Goal: Information Seeking & Learning: Understand process/instructions

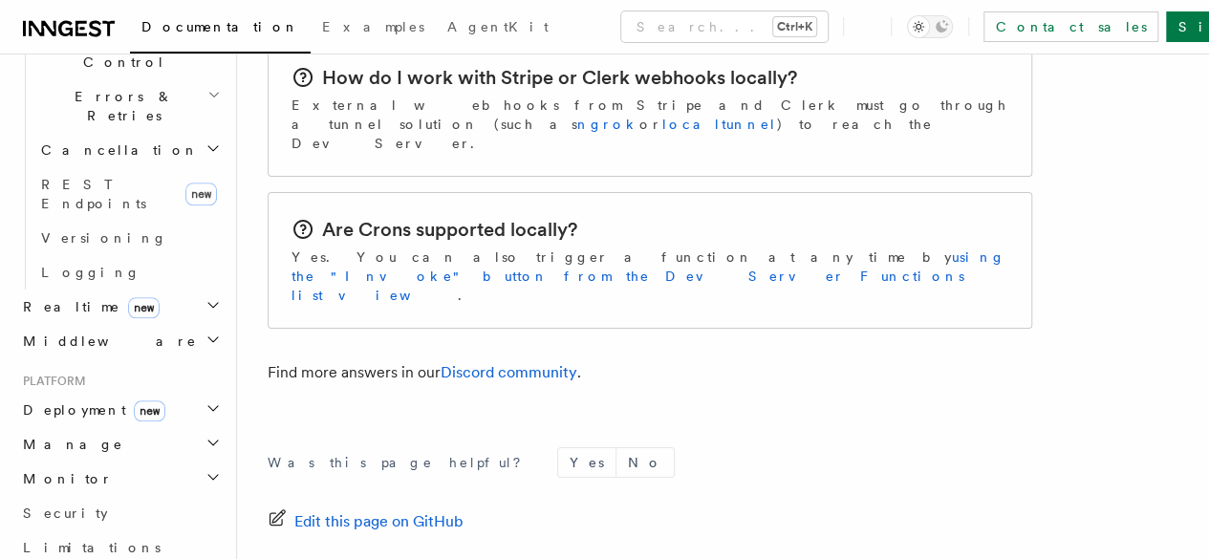
scroll to position [892, 0]
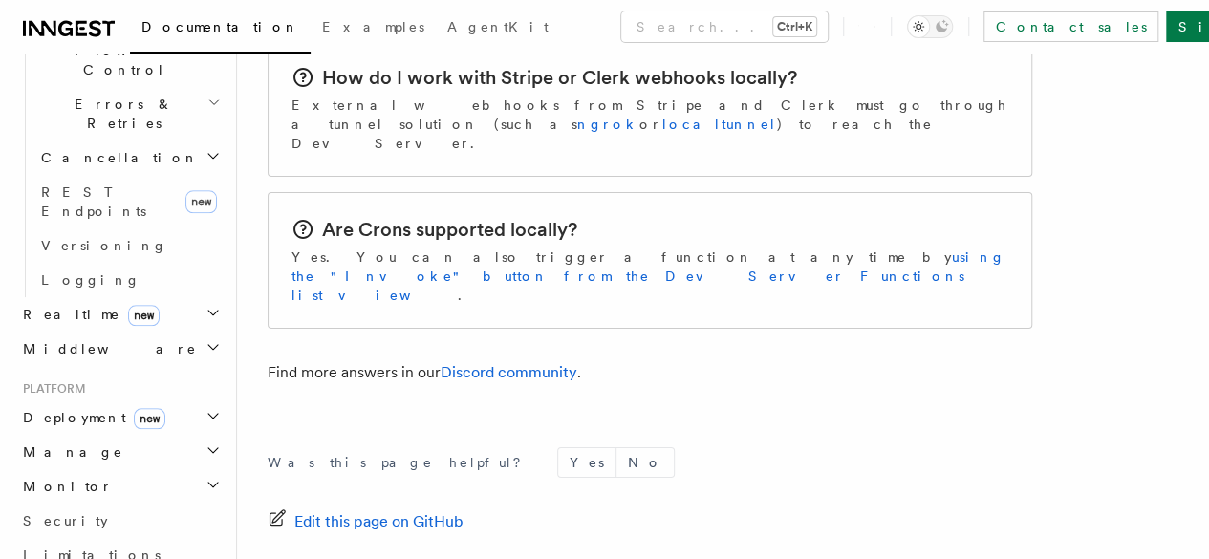
click at [82, 408] on span "Deployment new" at bounding box center [90, 417] width 150 height 19
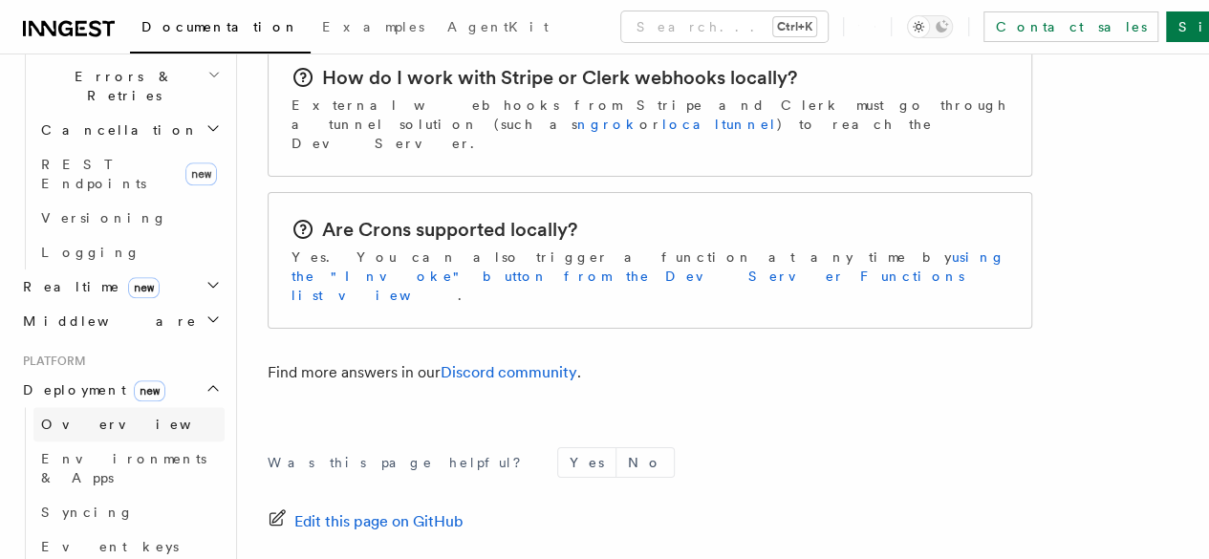
scroll to position [923, 0]
click at [82, 501] on span "Syncing" at bounding box center [87, 508] width 93 height 15
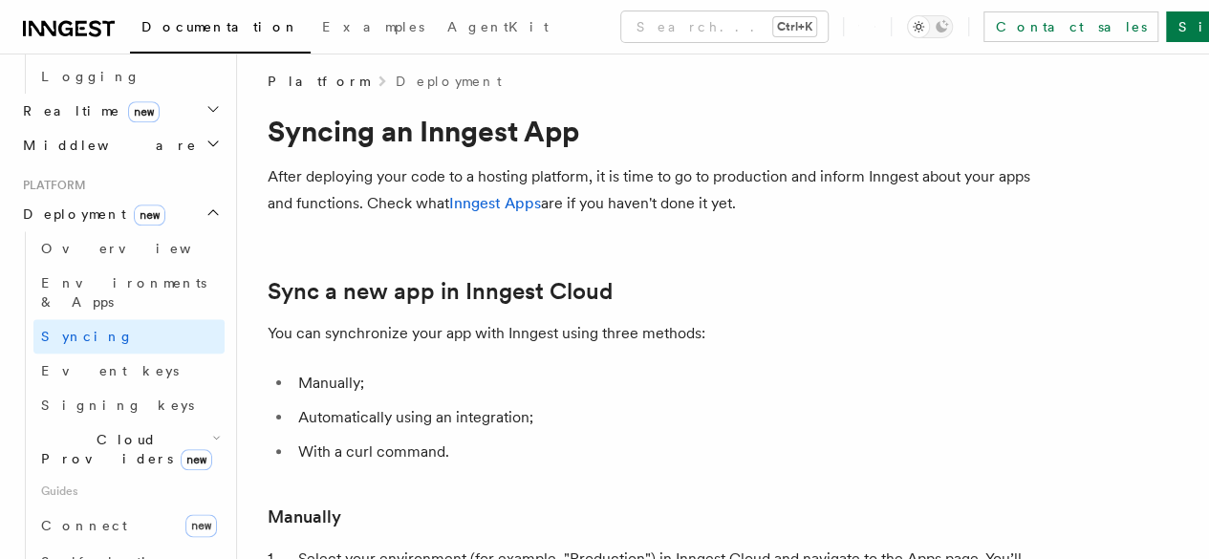
scroll to position [15, 0]
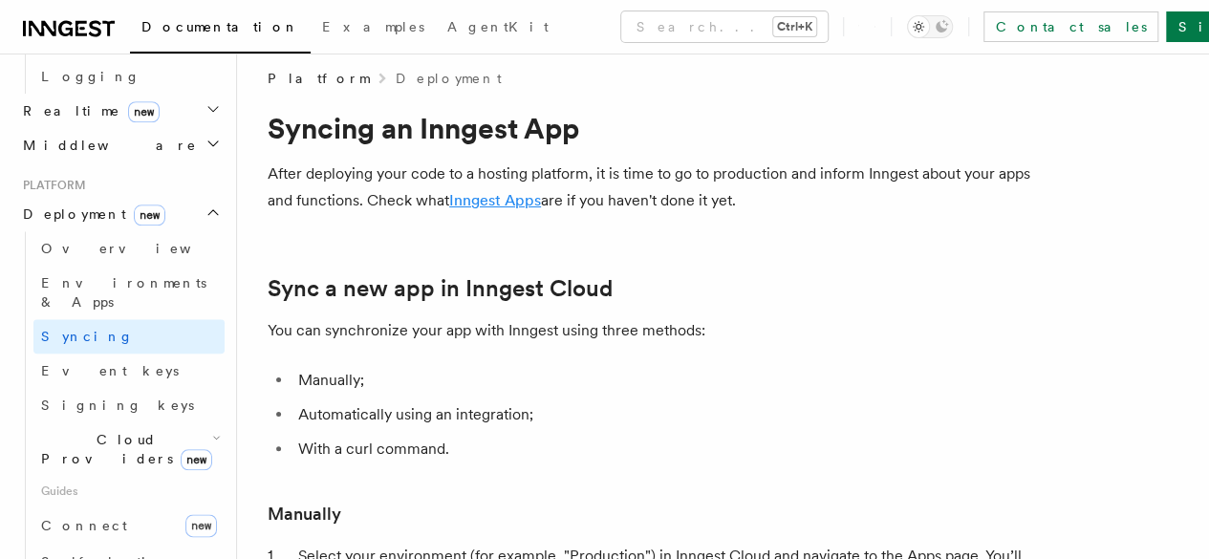
click at [541, 196] on link "Inngest Apps" at bounding box center [495, 200] width 92 height 18
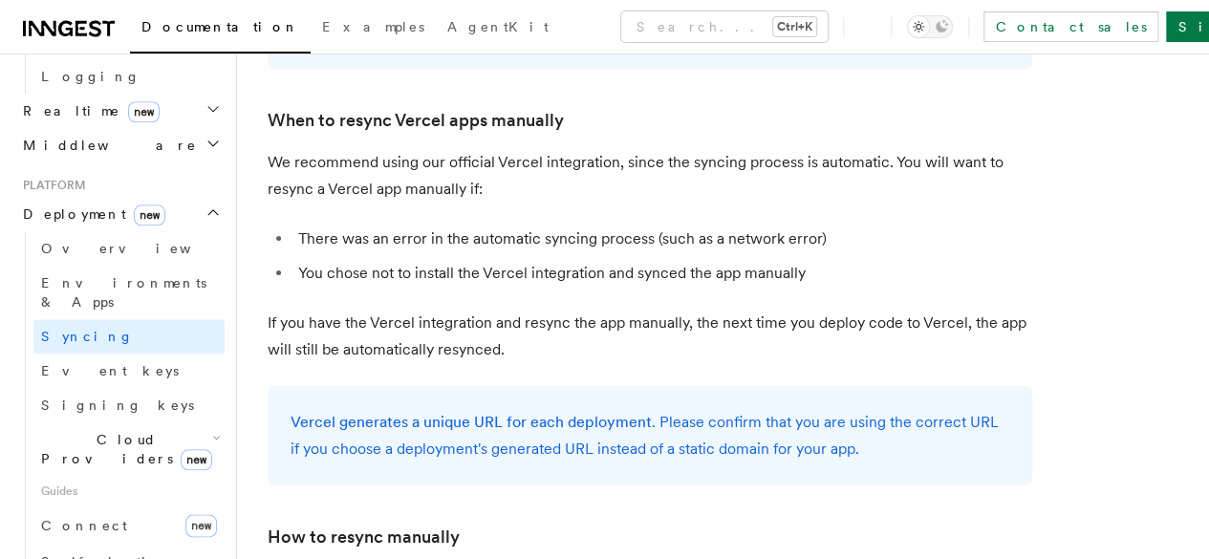
scroll to position [3552, 0]
